Goal: Task Accomplishment & Management: Complete application form

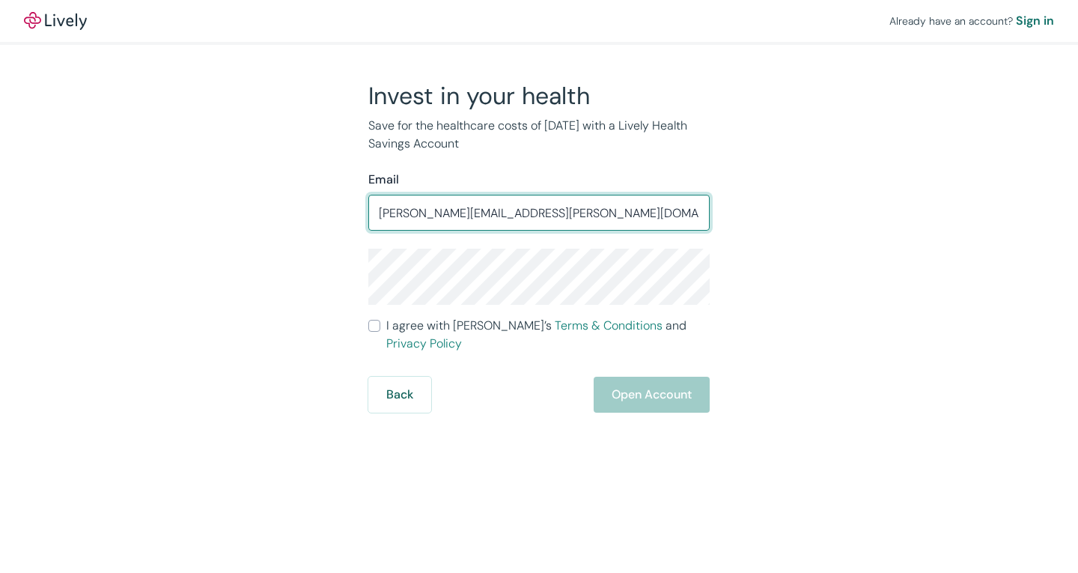
type input "[PERSON_NAME][EMAIL_ADDRESS][PERSON_NAME][DOMAIN_NAME]"
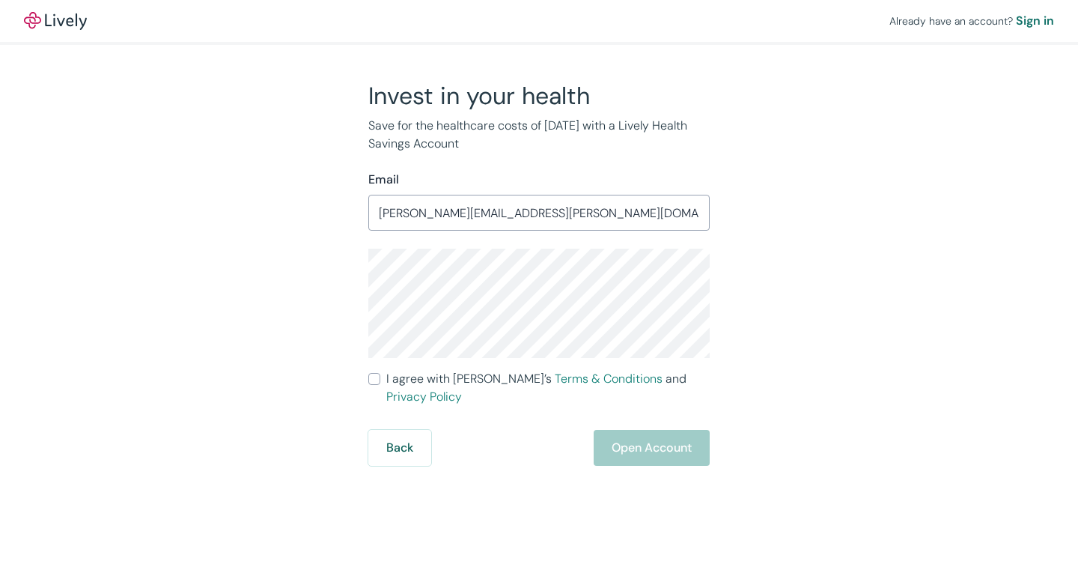
click at [912, 300] on div "Already have an account? Sign in Invest in your health Save for the healthcare …" at bounding box center [539, 233] width 1078 height 466
click at [246, 307] on div "Invest in your health Save for the healthcare costs of [DATE] with a Lively Hea…" at bounding box center [530, 273] width 719 height 385
click at [374, 380] on input "I agree with Lively’s Terms & Conditions and Privacy Policy" at bounding box center [374, 379] width 12 height 12
checkbox input "true"
click at [638, 430] on button "Open Account" at bounding box center [652, 448] width 116 height 36
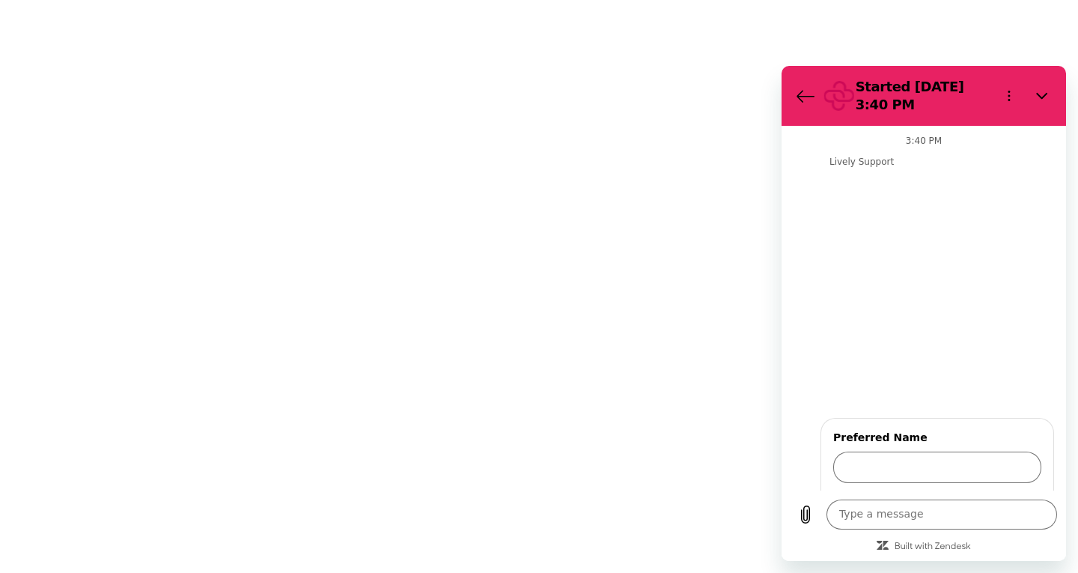
scroll to position [63, 0]
